Goal: Task Accomplishment & Management: Manage account settings

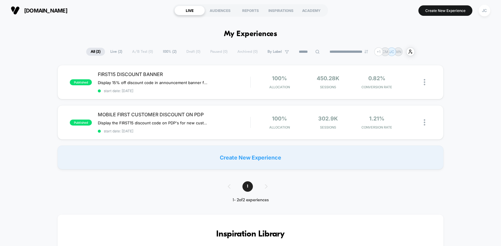
click at [481, 16] on button "JC" at bounding box center [484, 10] width 15 height 12
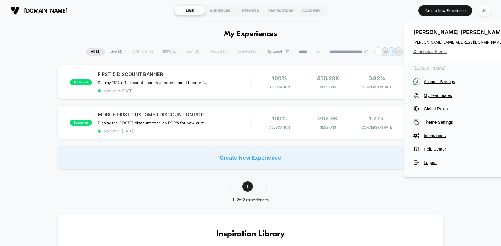
click at [435, 54] on span "Connected Stores" at bounding box center [460, 51] width 94 height 5
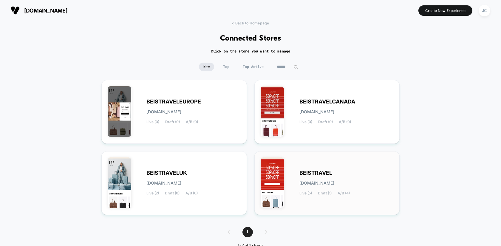
click at [334, 183] on span "[DOMAIN_NAME]" at bounding box center [317, 183] width 35 height 4
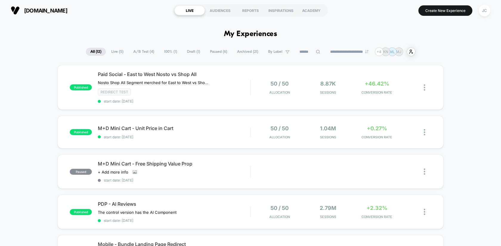
click at [115, 52] on span "Live ( 5 )" at bounding box center [117, 52] width 21 height 8
